Goal: Task Accomplishment & Management: Complete application form

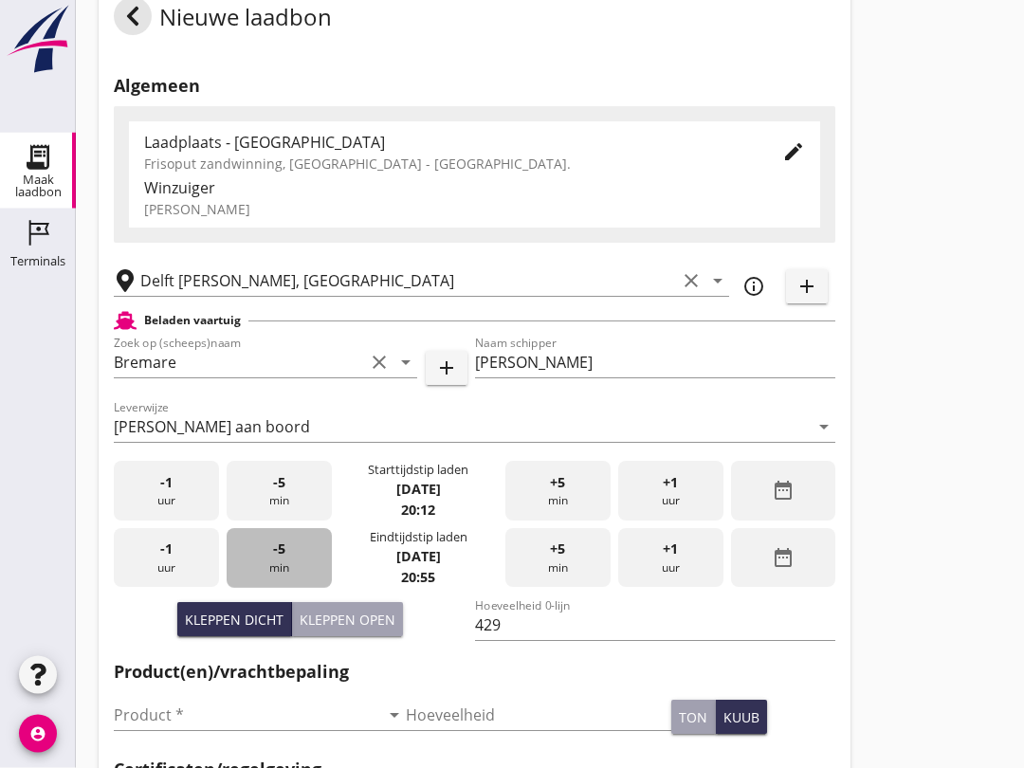
scroll to position [37, 0]
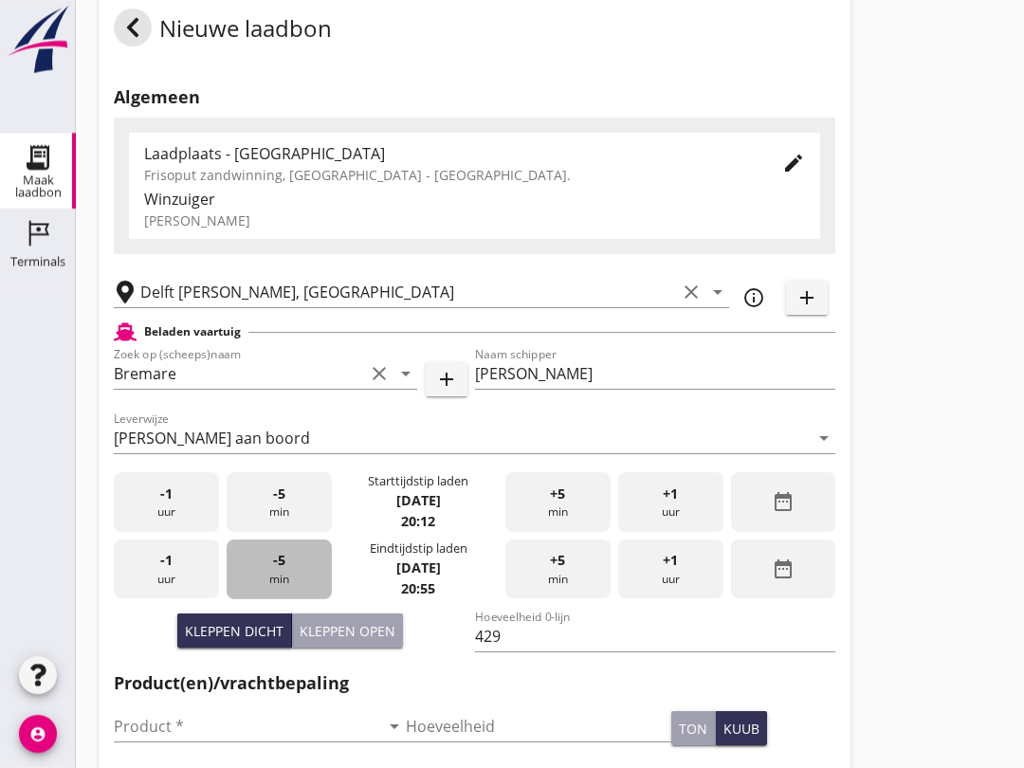
click at [275, 593] on div "-5 min" at bounding box center [279, 570] width 105 height 60
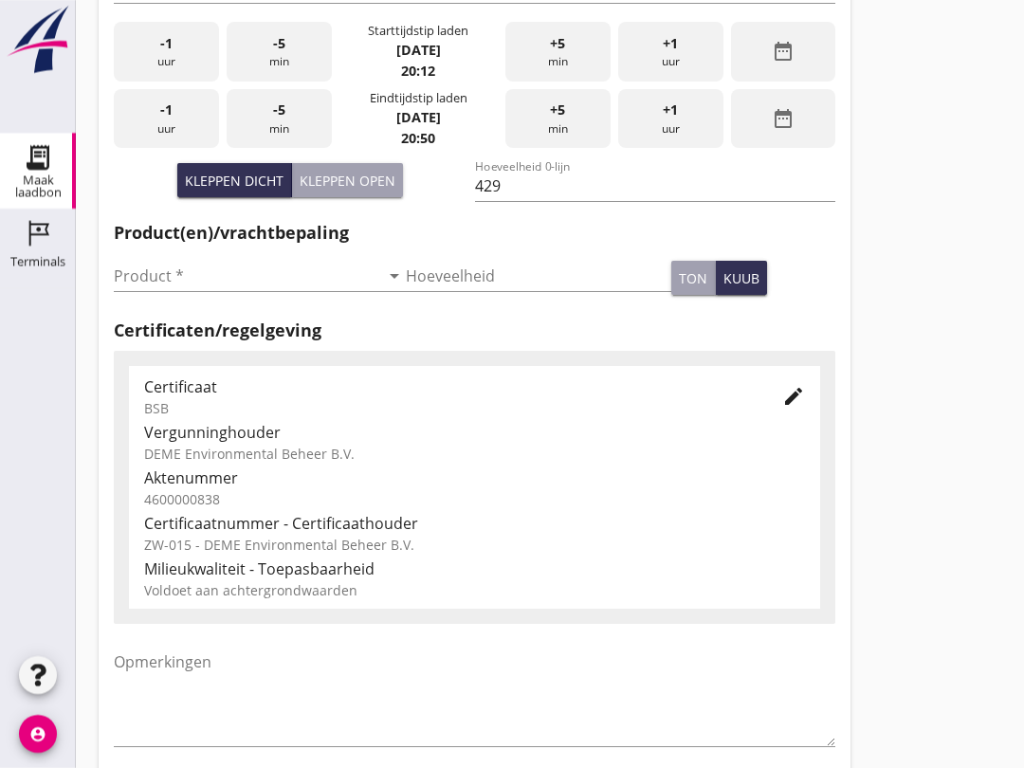
scroll to position [487, 0]
click at [143, 289] on input "Product *" at bounding box center [247, 277] width 266 height 30
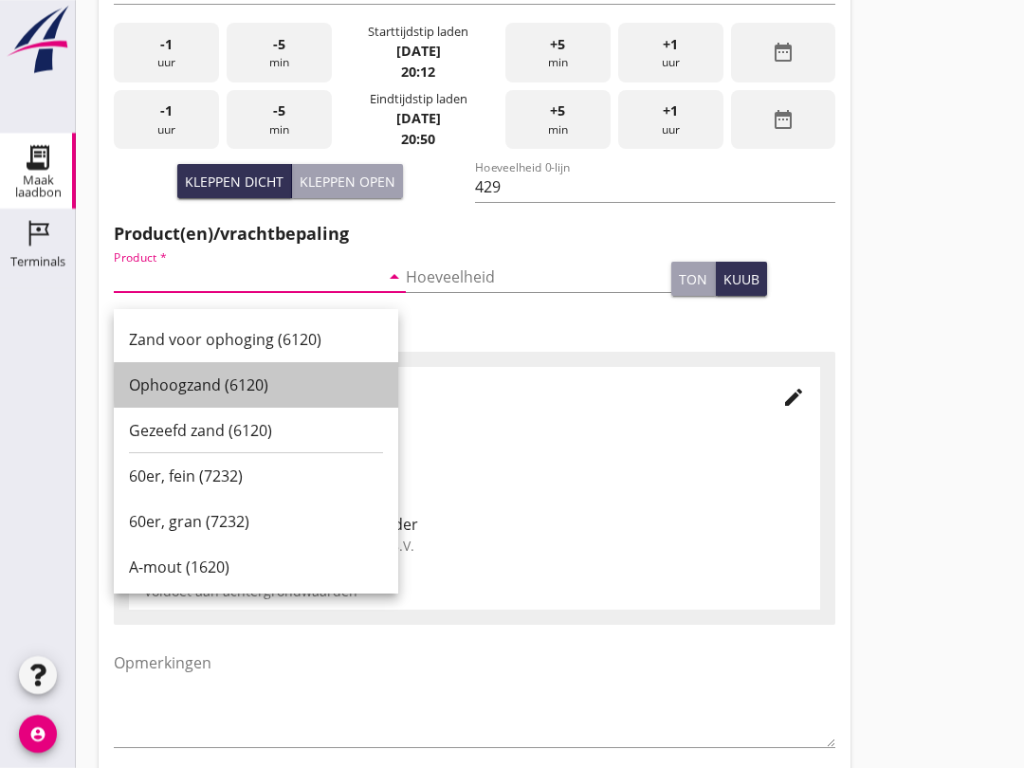
click at [148, 384] on div "Ophoogzand (6120)" at bounding box center [256, 385] width 254 height 23
type input "Ophoogzand (6120)"
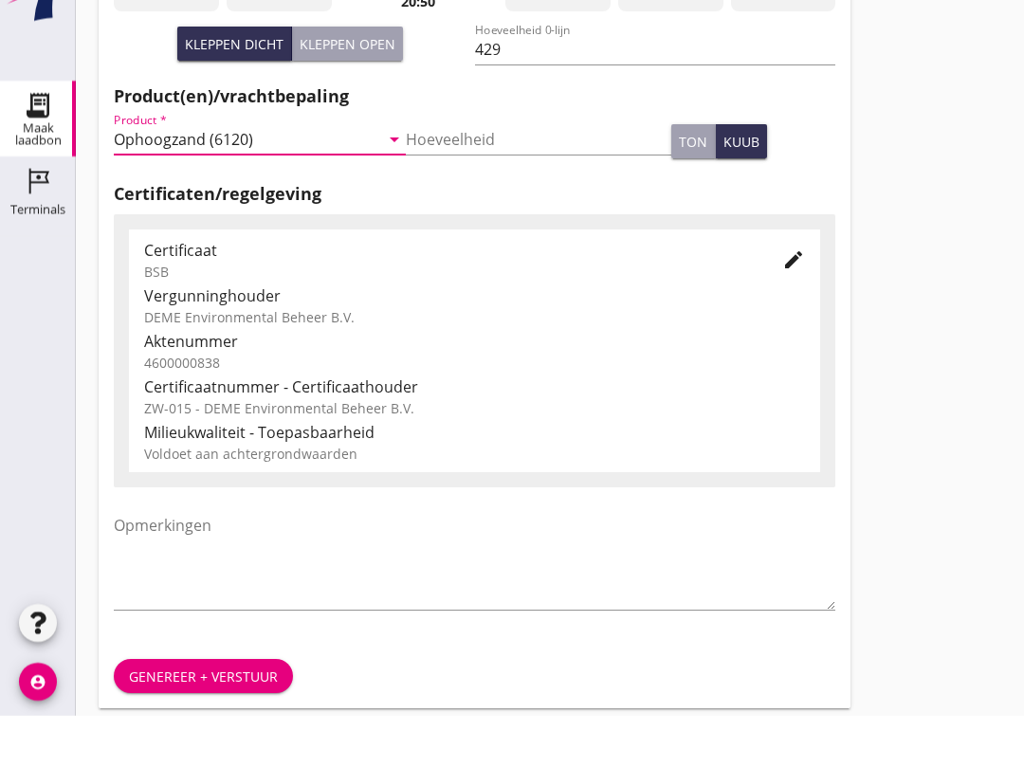
scroll to position [603, 0]
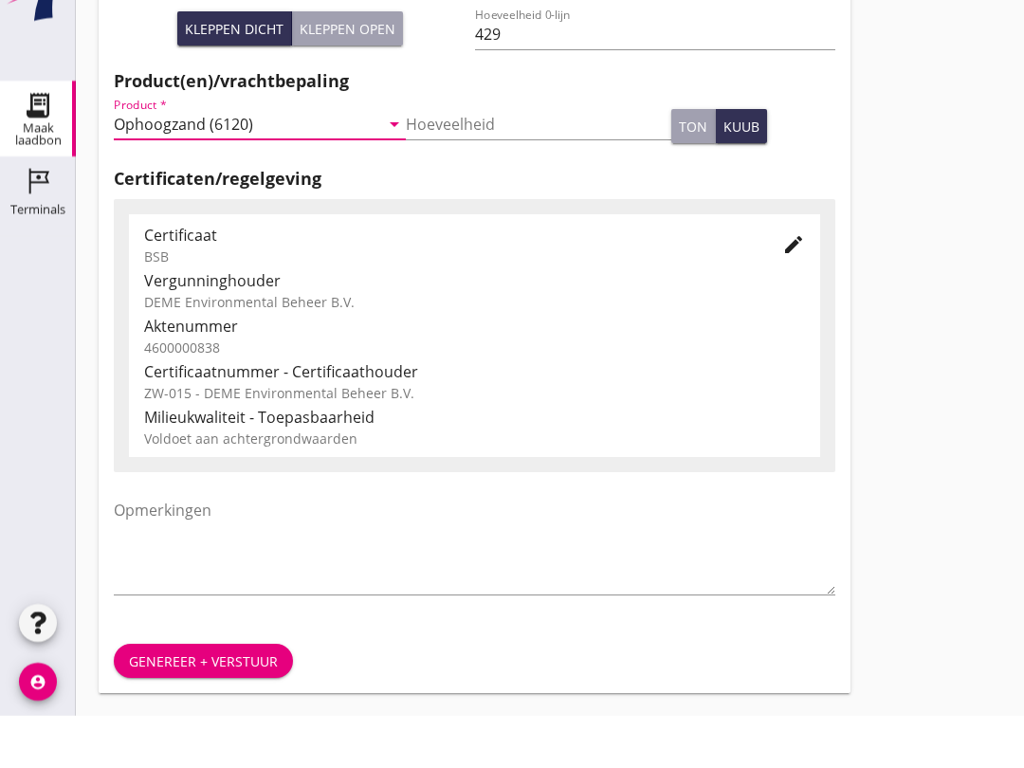
click at [184, 681] on div "Genereer + verstuur" at bounding box center [475, 713] width 752 height 64
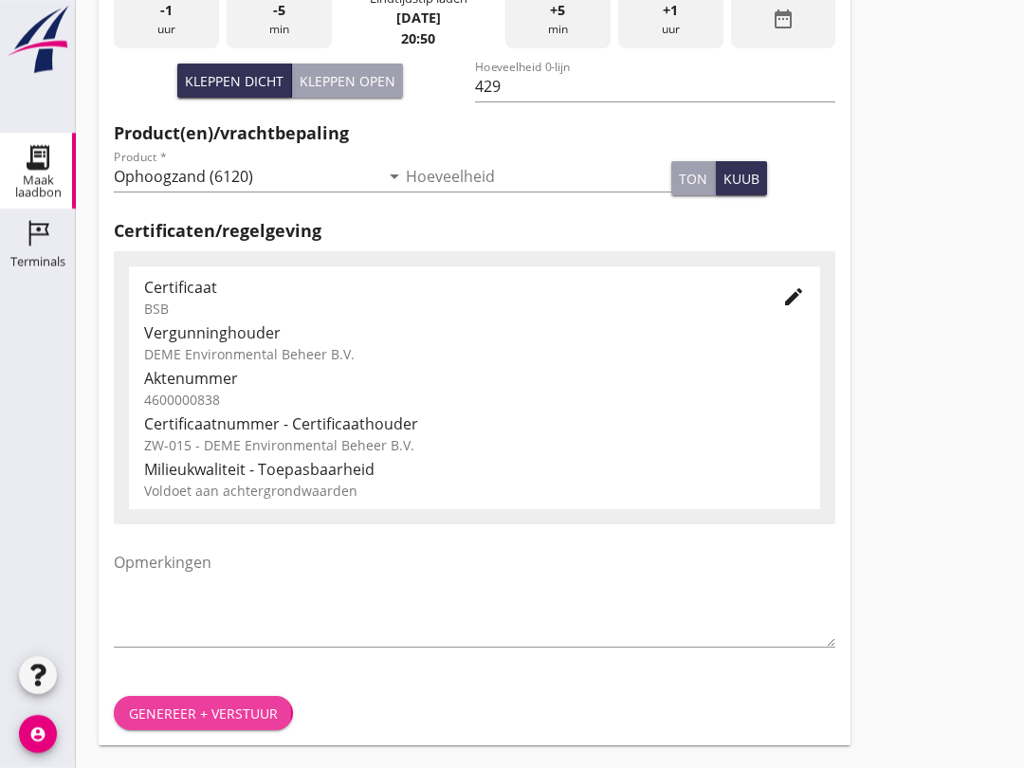
click at [158, 720] on div "Genereer + verstuur" at bounding box center [203, 714] width 149 height 20
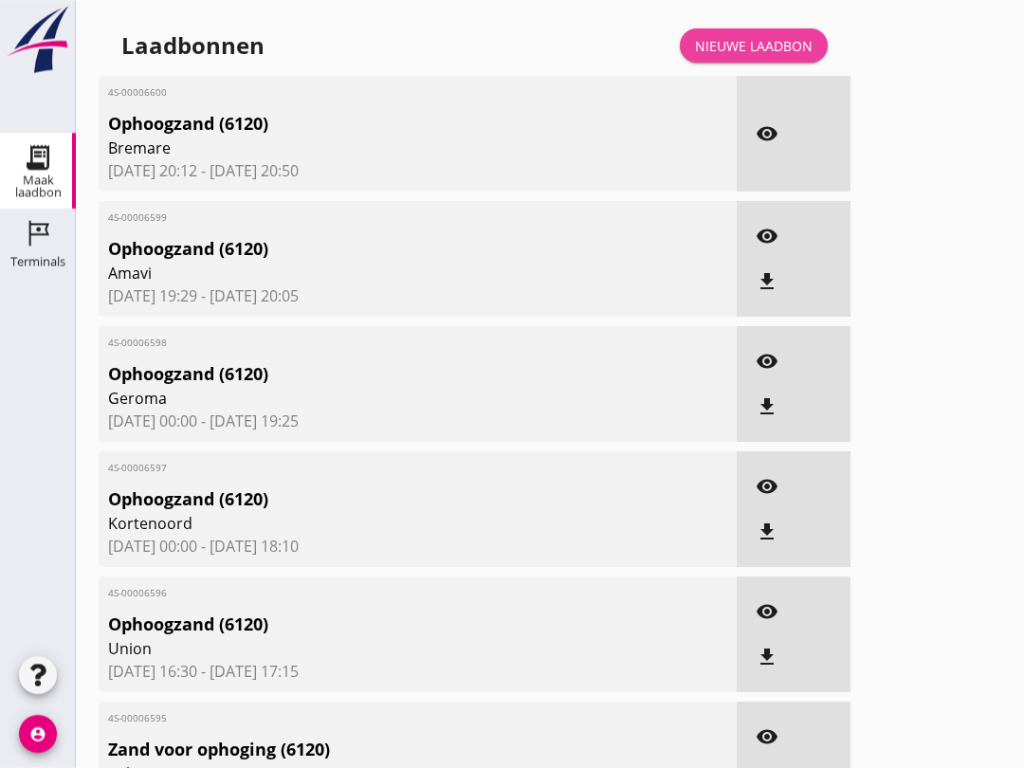
click at [754, 56] on div "Nieuwe laadbon" at bounding box center [754, 46] width 118 height 20
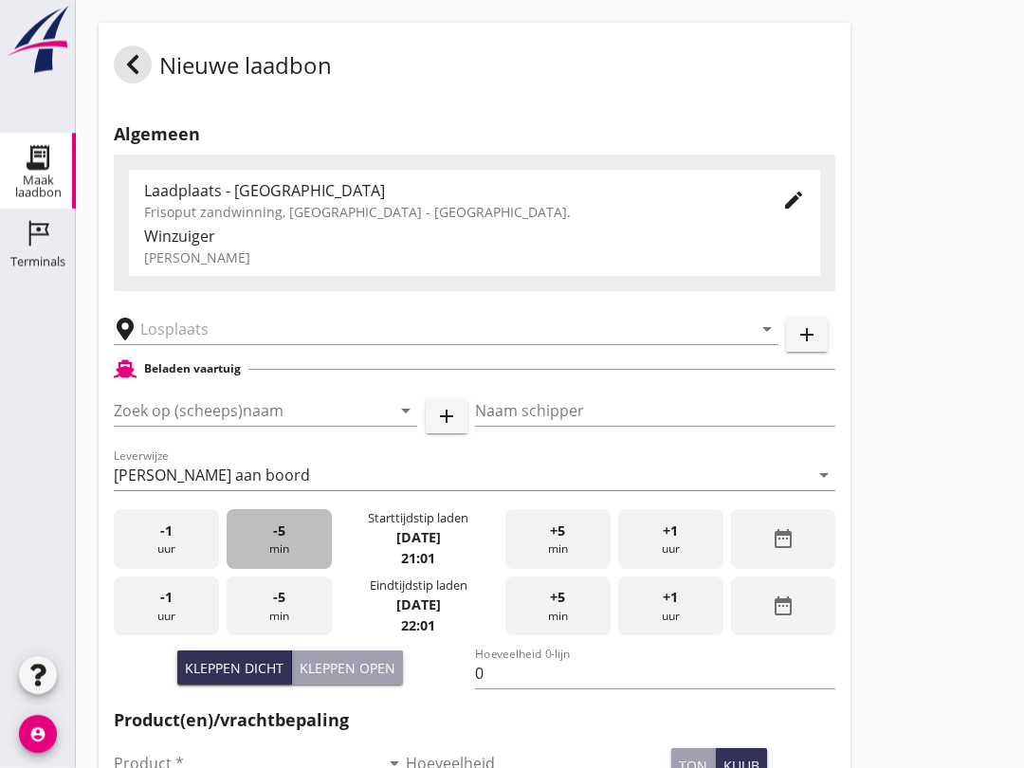
click at [278, 542] on span "-5" at bounding box center [279, 531] width 12 height 21
click at [140, 421] on input "Zoek op (scheeps)naam" at bounding box center [239, 411] width 250 height 30
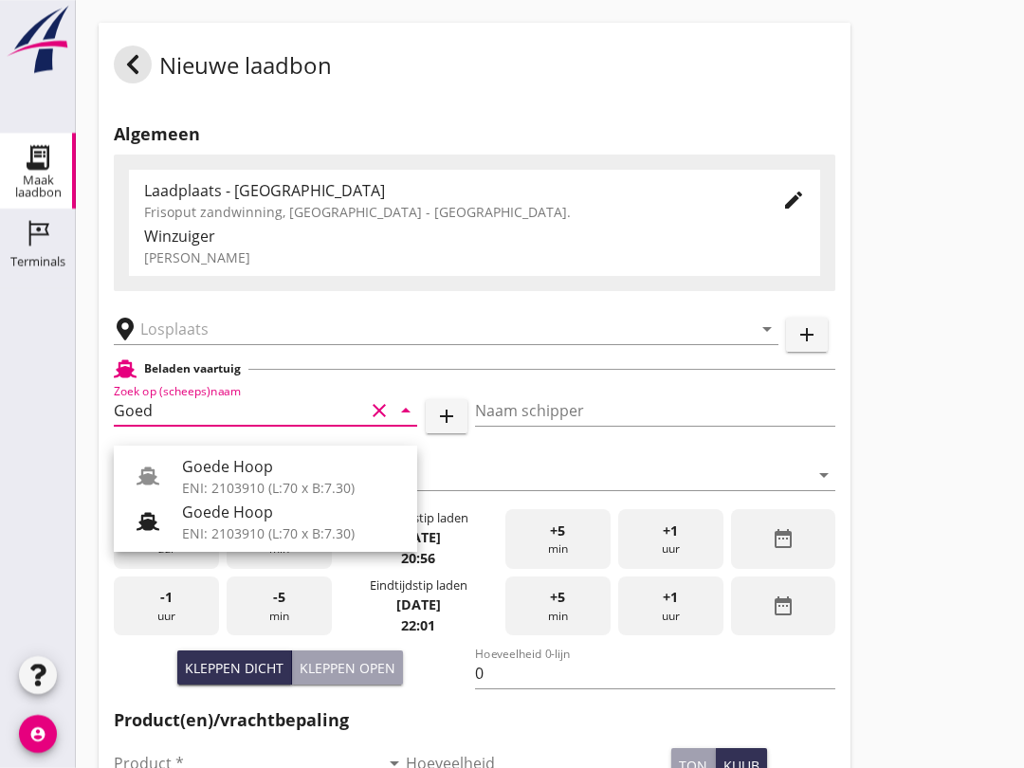
click at [180, 519] on div at bounding box center [155, 522] width 53 height 38
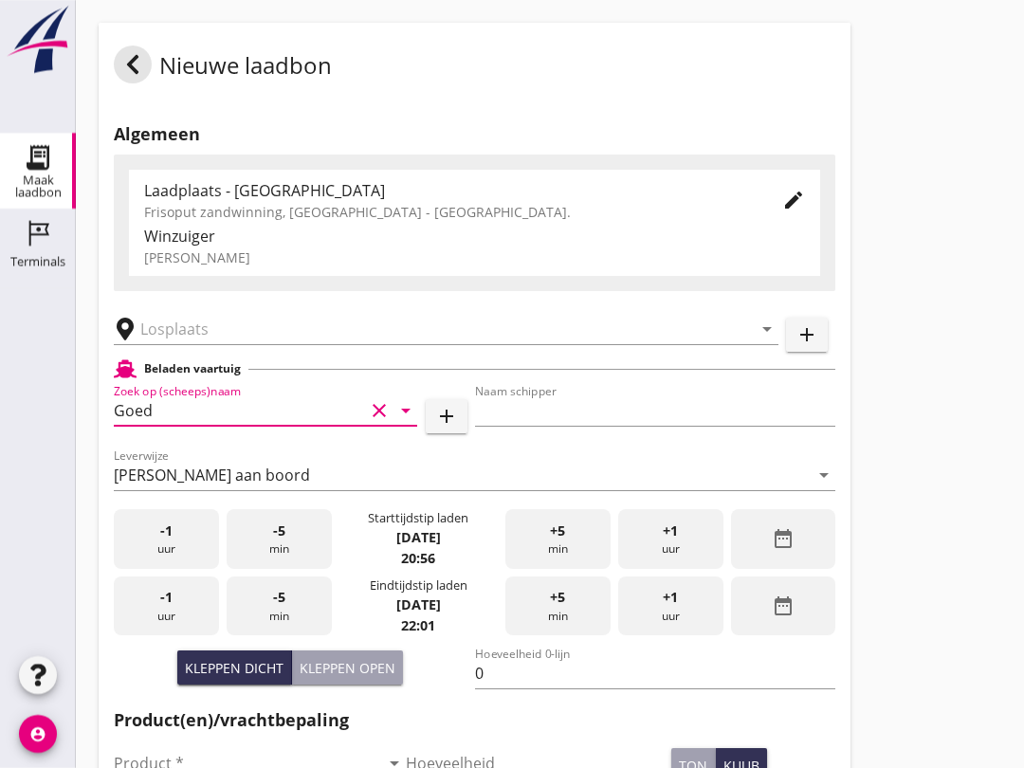
type input "Goede Hoop"
type input "[PERSON_NAME]"
type input "555"
click at [161, 344] on input "text" at bounding box center [432, 329] width 585 height 30
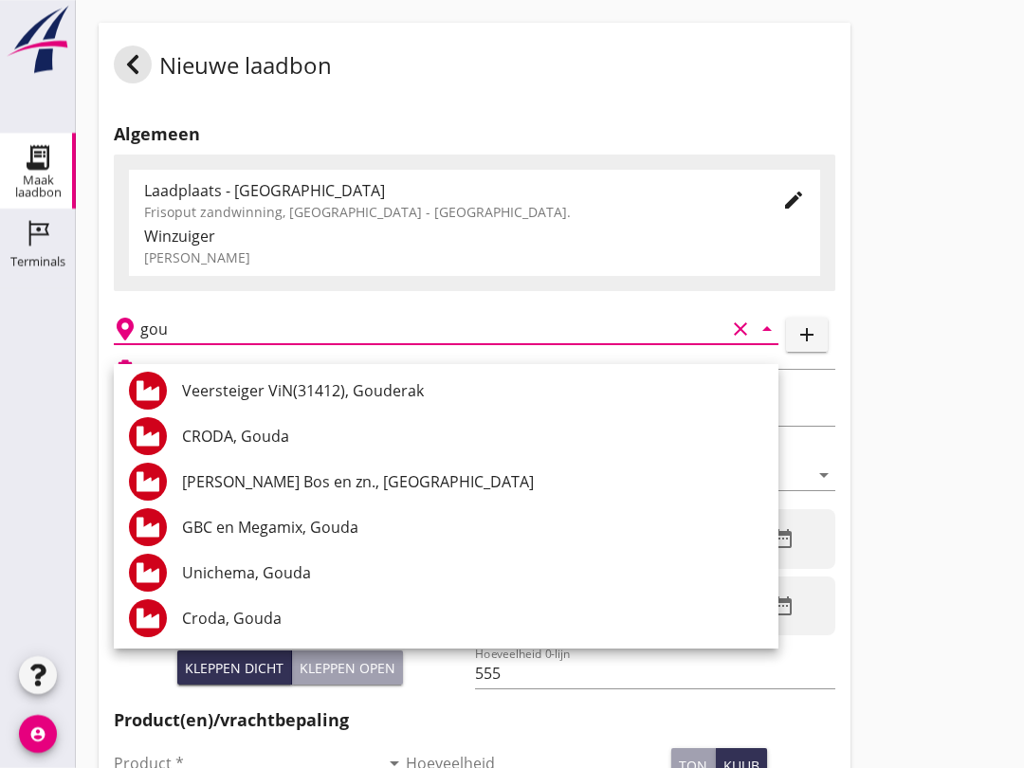
scroll to position [368, 0]
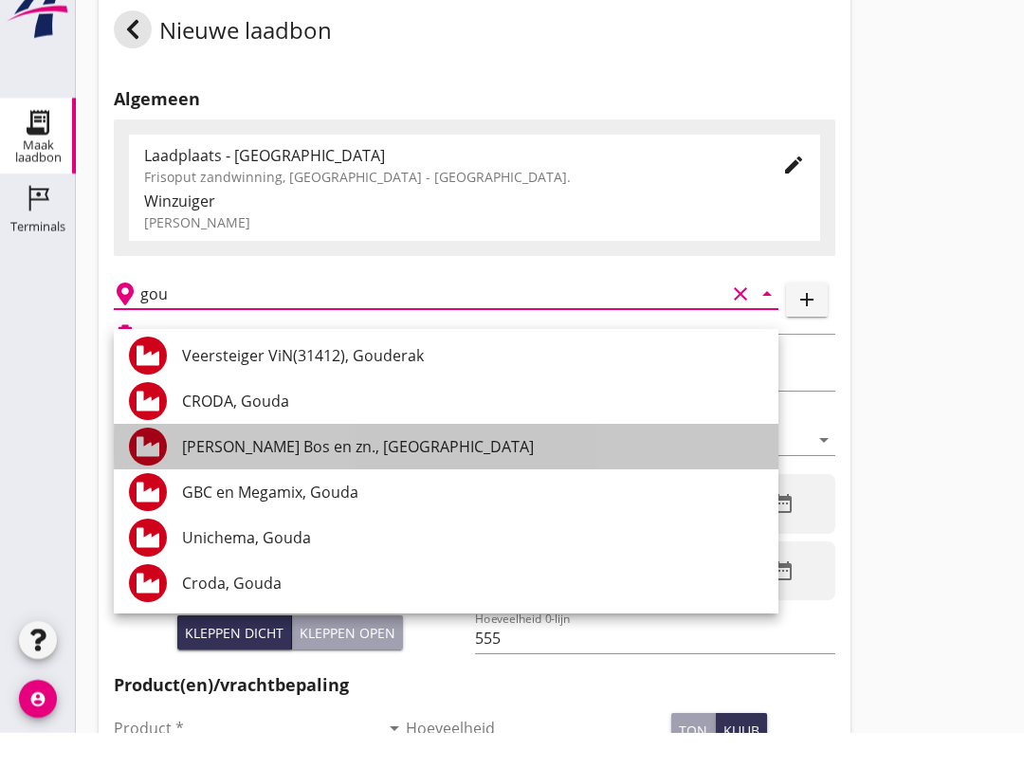
click at [193, 470] on div "[PERSON_NAME] Bos en zn., [GEOGRAPHIC_DATA]" at bounding box center [472, 481] width 581 height 23
type input "[PERSON_NAME] Bos en zn., [GEOGRAPHIC_DATA]"
